Goal: Task Accomplishment & Management: Use online tool/utility

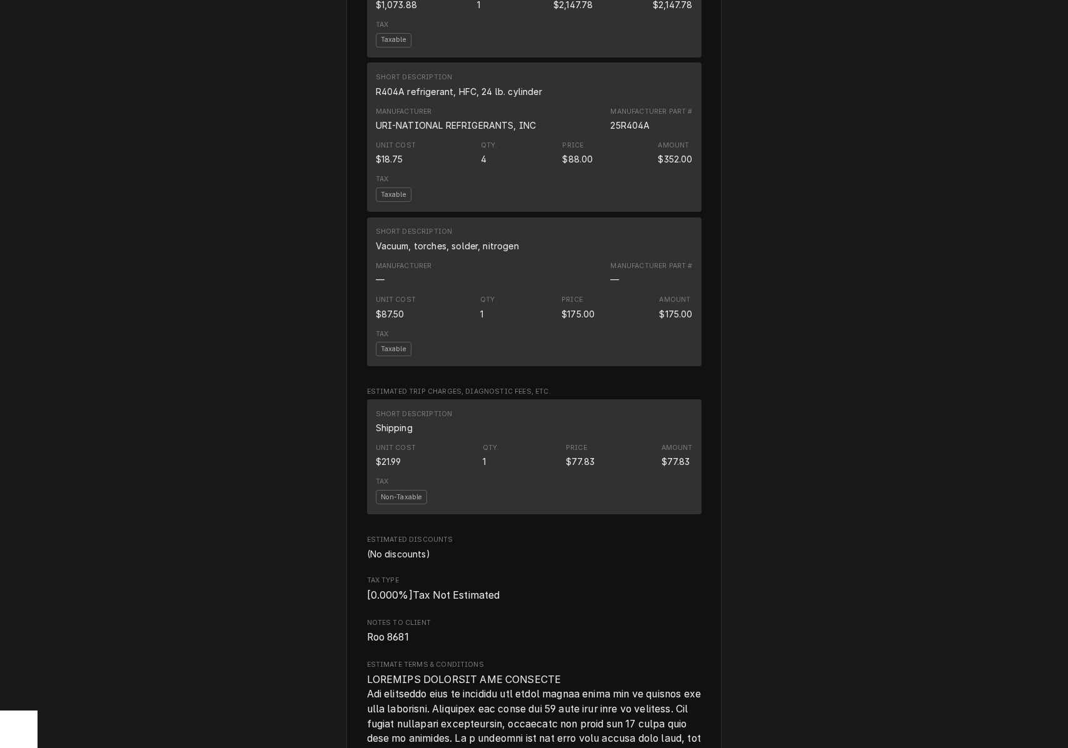
click at [516, 96] on div "Short Description R404A refrigerant, HFC, 24 lb. cylinder" at bounding box center [459, 85] width 166 height 25
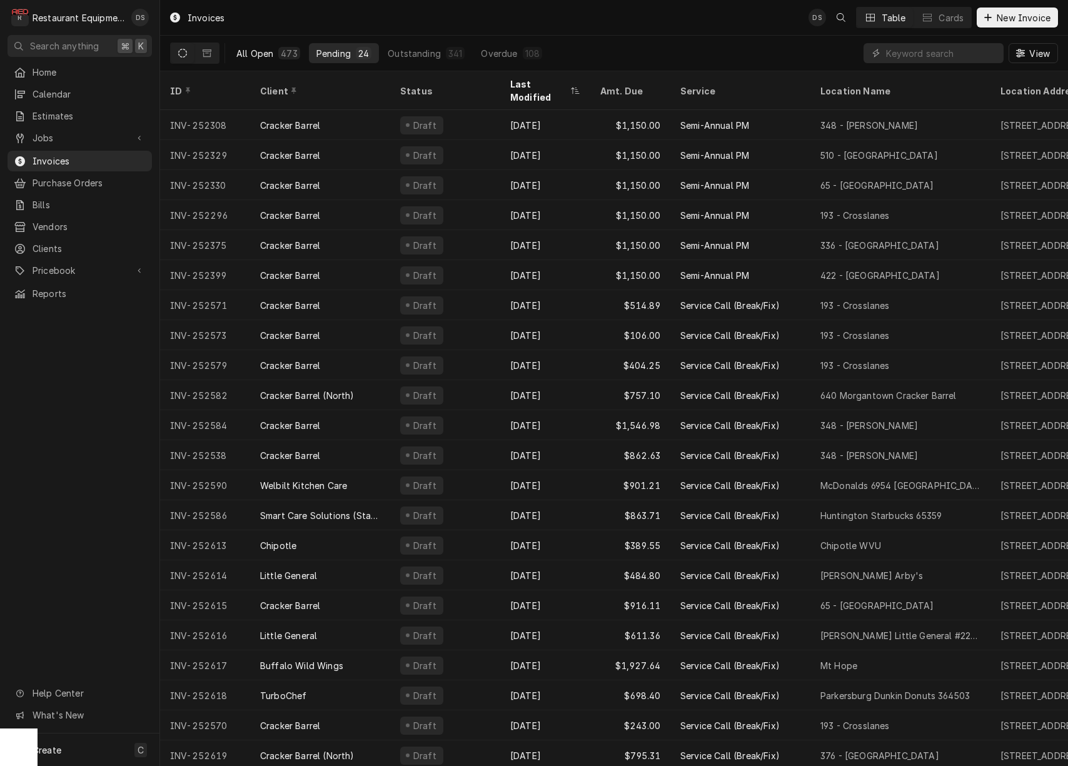
click at [286, 55] on div "473" at bounding box center [289, 53] width 16 height 13
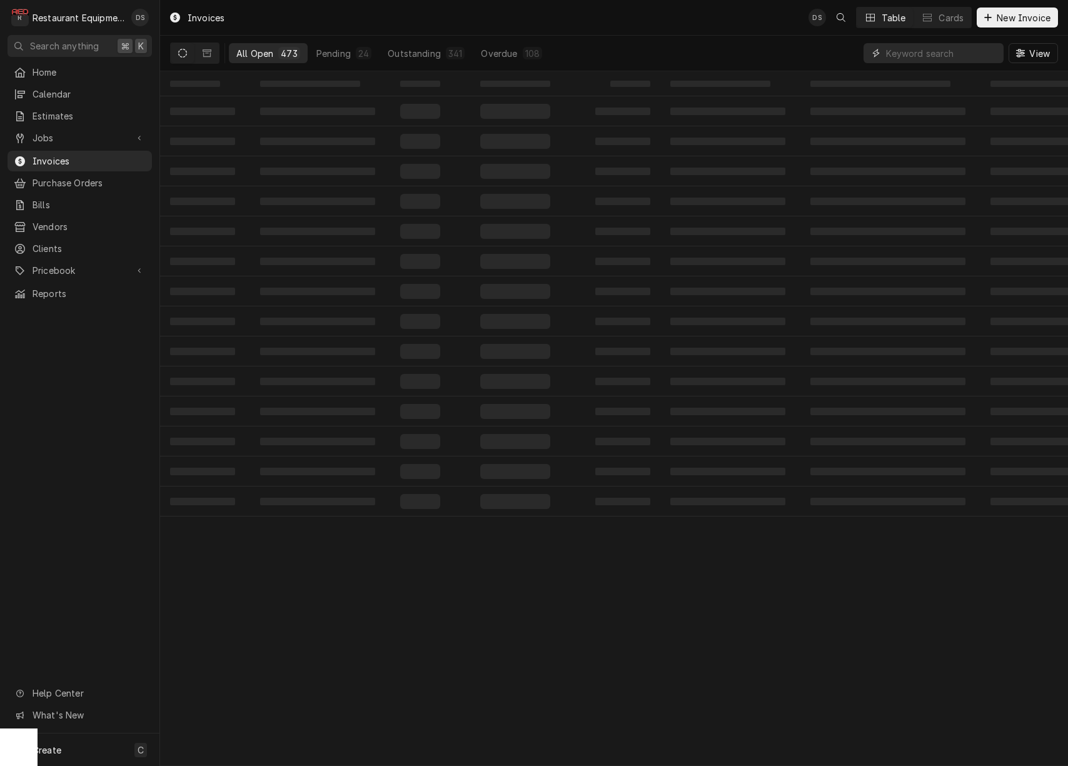
click at [969, 50] on input "Dynamic Content Wrapper" at bounding box center [941, 53] width 111 height 20
type input "2"
type input "5"
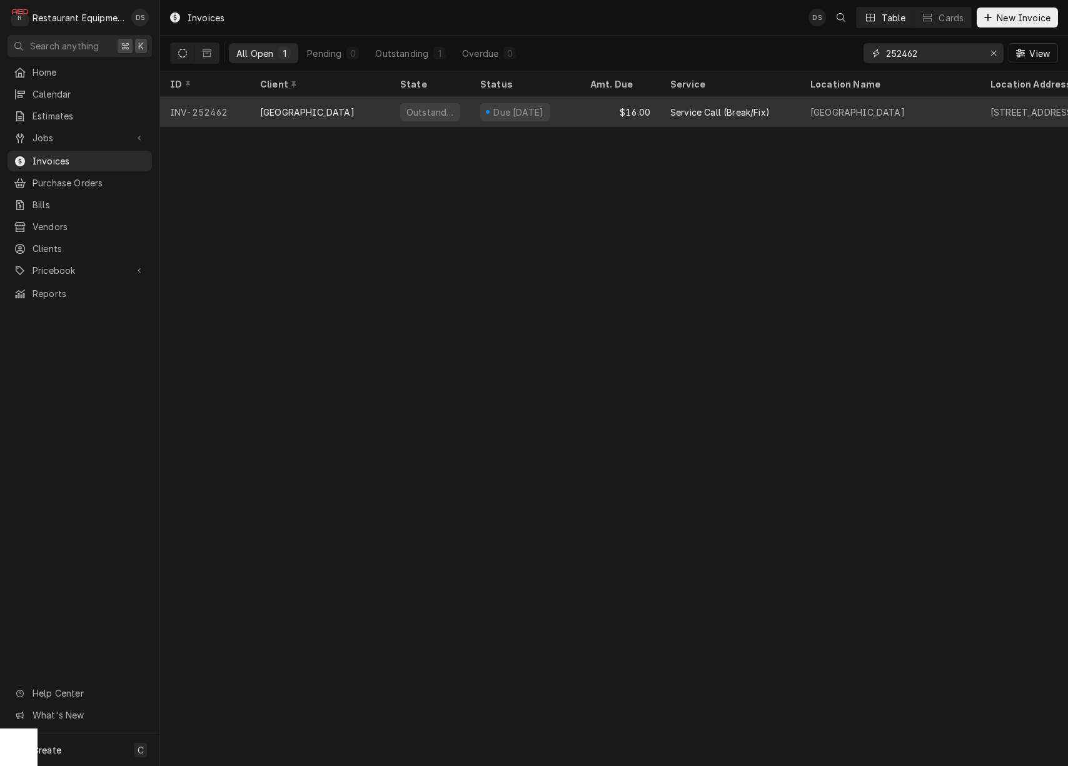
type input "252462"
click at [592, 109] on div "$16.00" at bounding box center [620, 112] width 80 height 30
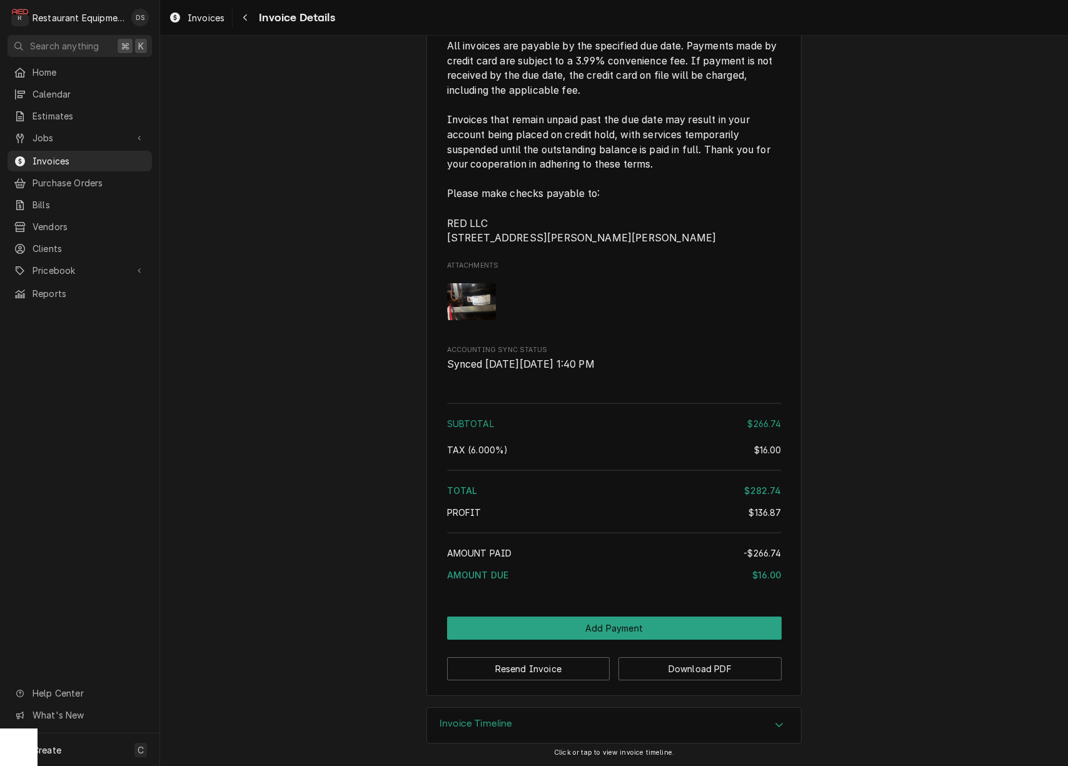
scroll to position [2229, 0]
click at [242, 16] on div "Navigate back" at bounding box center [245, 17] width 13 height 13
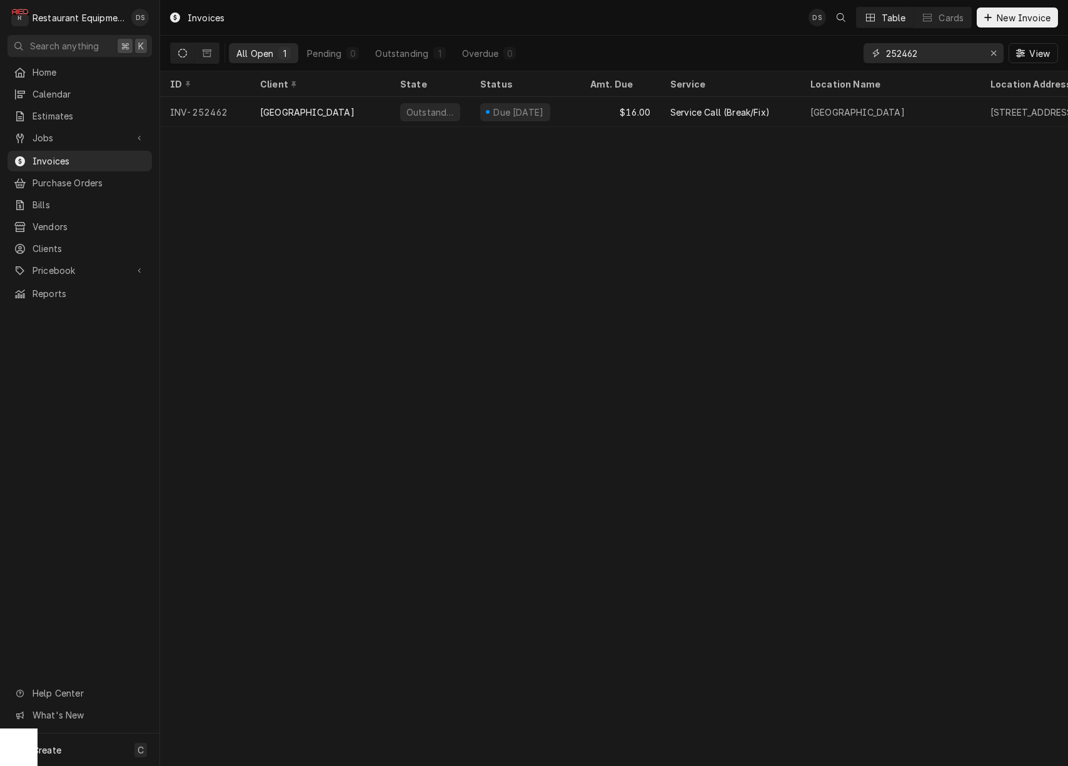
click at [955, 51] on input "252462" at bounding box center [933, 53] width 94 height 20
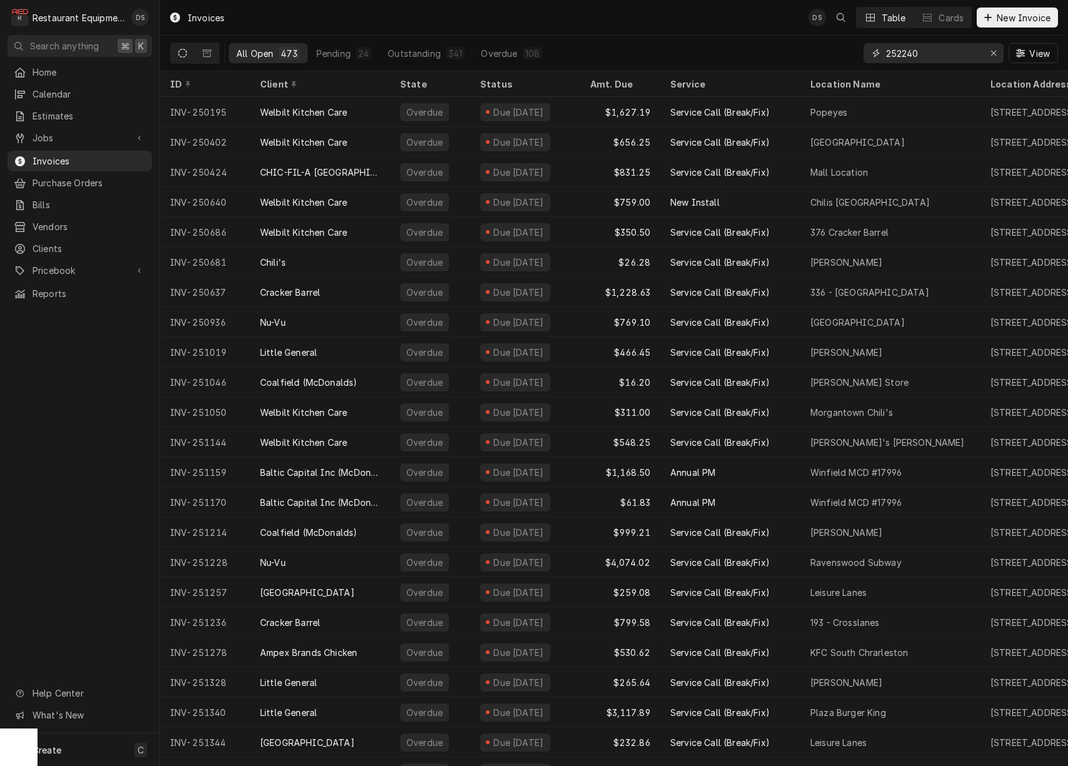
type input "252240"
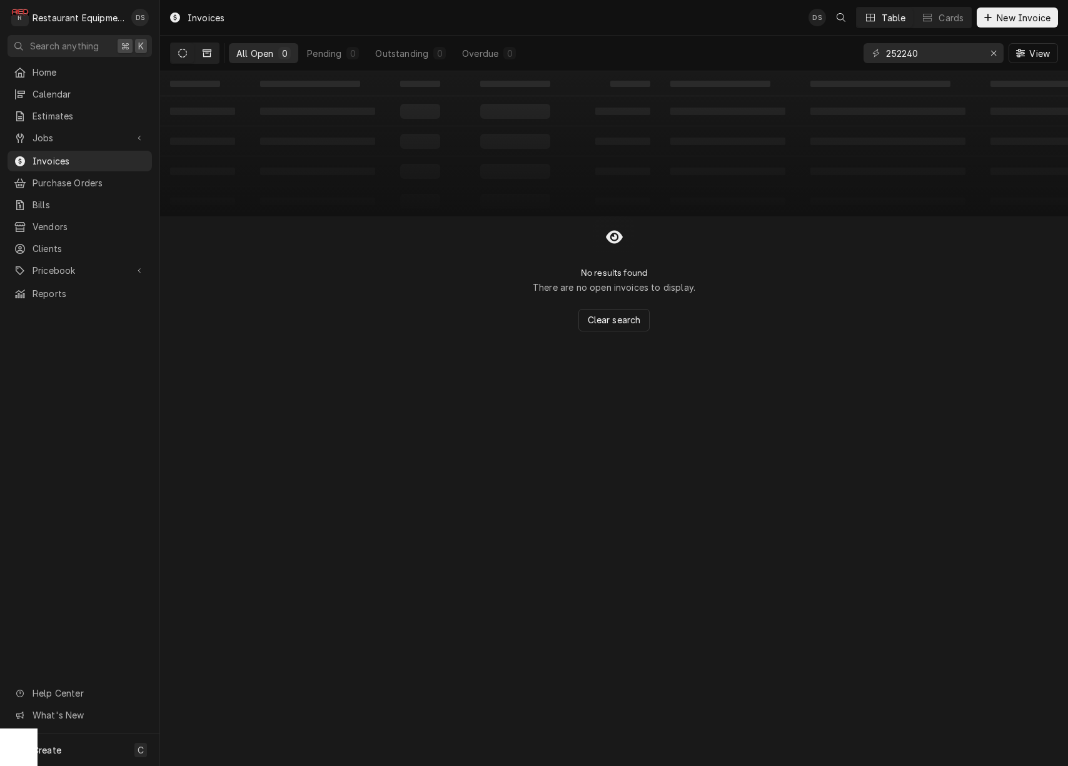
click at [214, 51] on button "Dynamic Content Wrapper" at bounding box center [207, 53] width 24 height 20
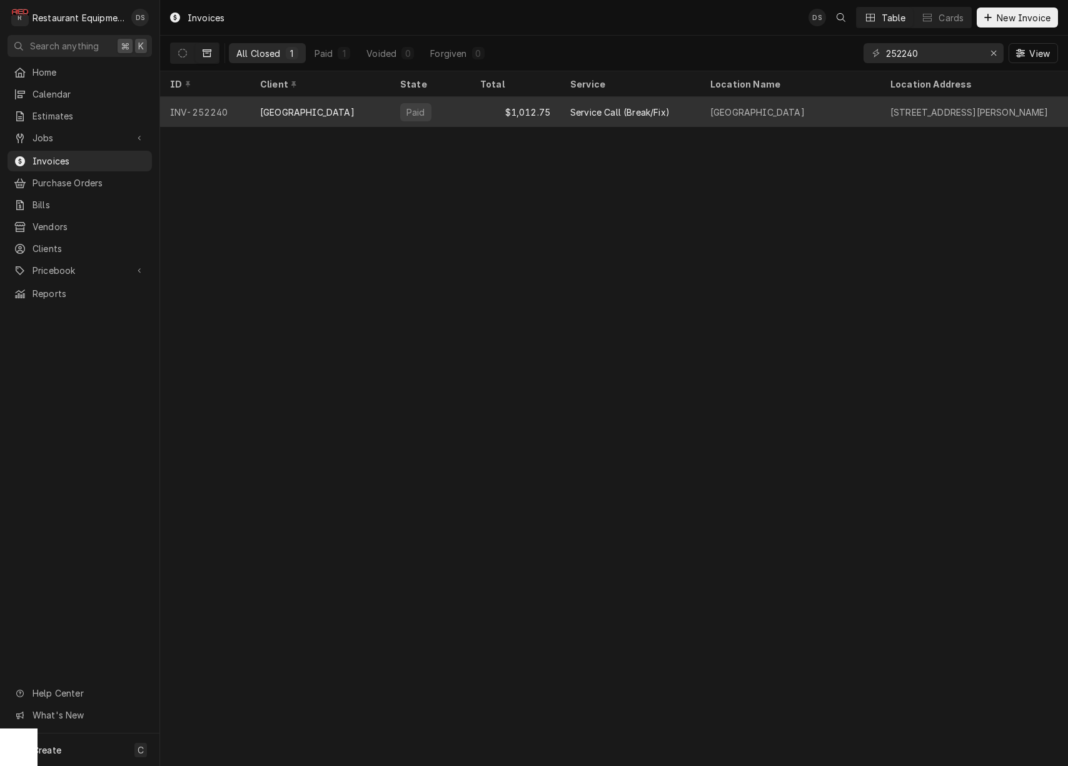
click at [673, 106] on div "Service Call (Break/Fix)" at bounding box center [630, 112] width 140 height 30
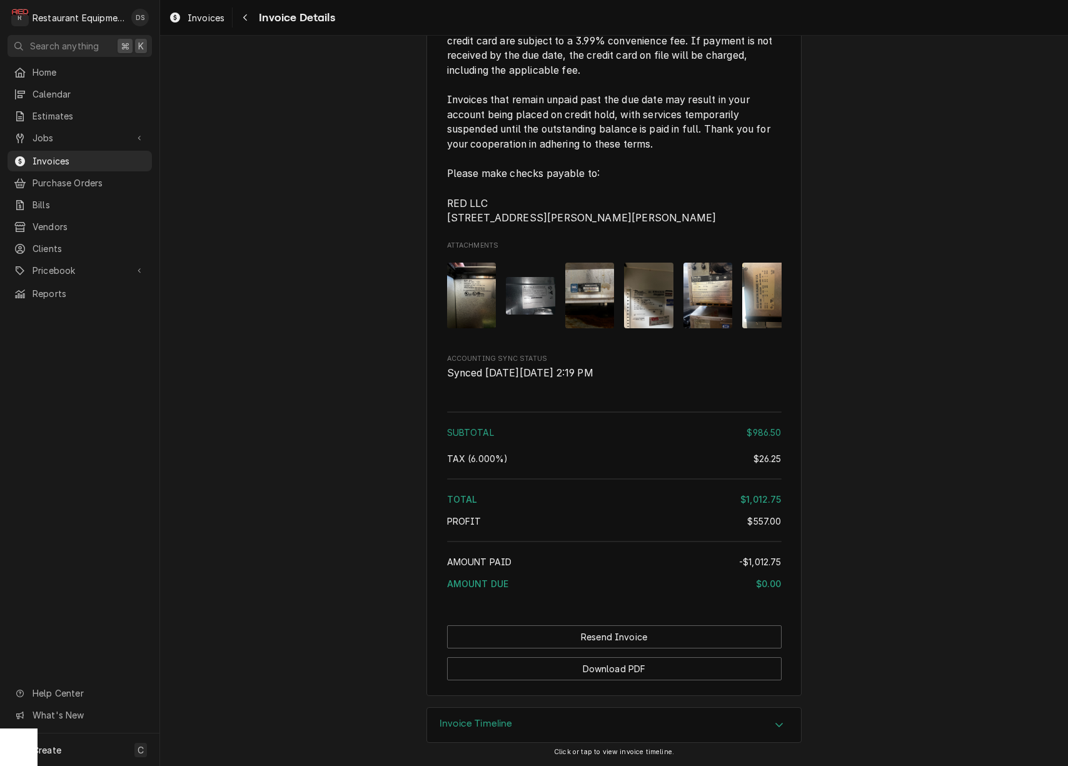
scroll to position [2099, 0]
click at [247, 19] on icon "Navigate back" at bounding box center [246, 17] width 6 height 9
